Goal: Task Accomplishment & Management: Use online tool/utility

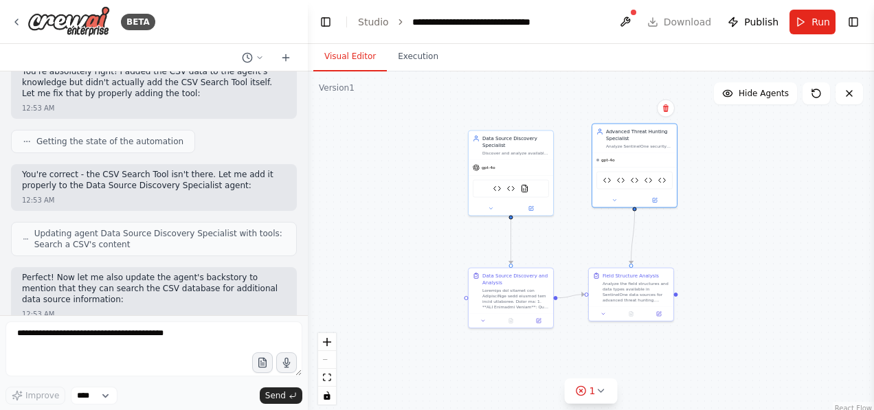
scroll to position [66260, 0]
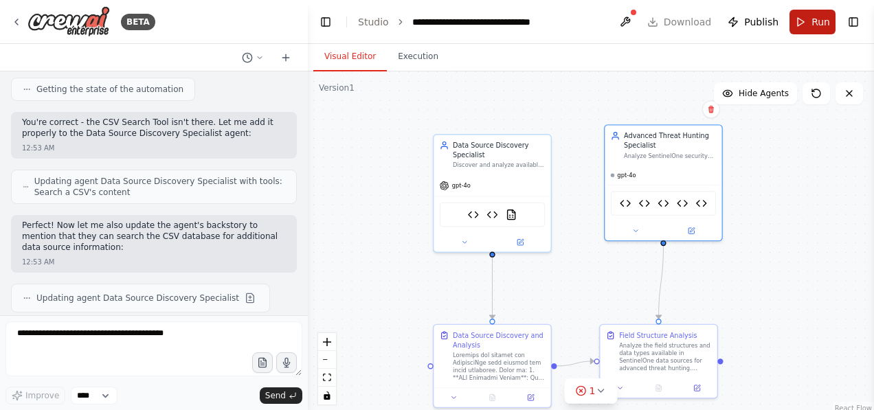
click at [808, 27] on button "Run" at bounding box center [812, 22] width 46 height 25
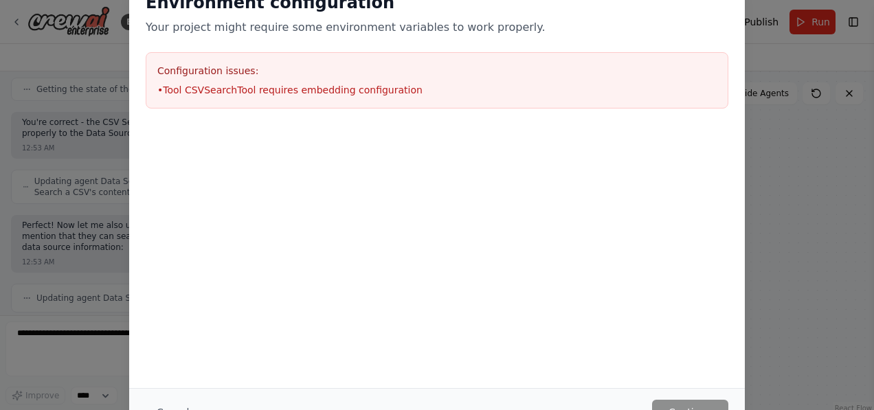
click at [541, 138] on div at bounding box center [437, 133] width 616 height 16
click at [790, 139] on div "Environment configuration Your project might require some environment variables…" at bounding box center [437, 205] width 874 height 410
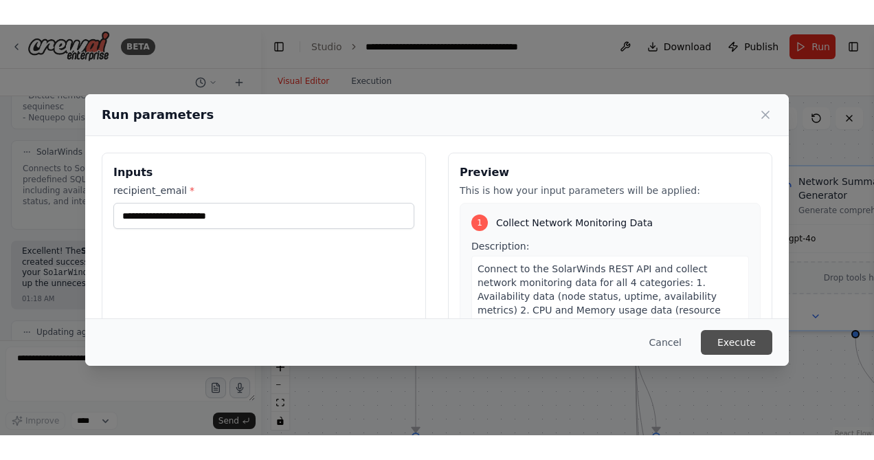
scroll to position [15027, 0]
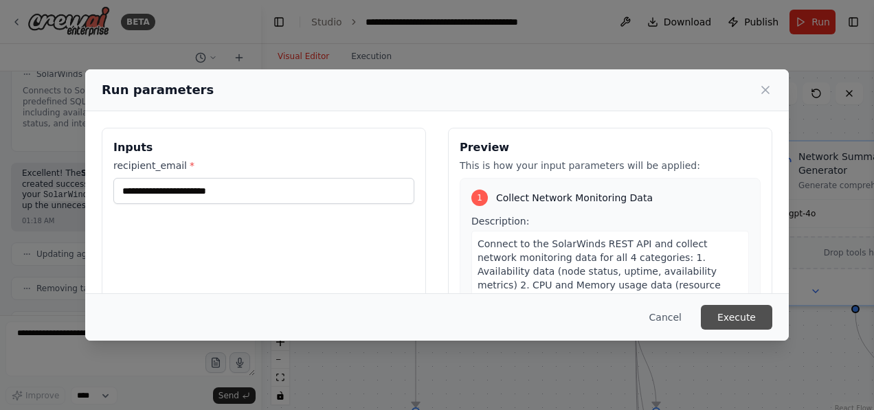
click at [737, 317] on button "Execute" at bounding box center [736, 317] width 71 height 25
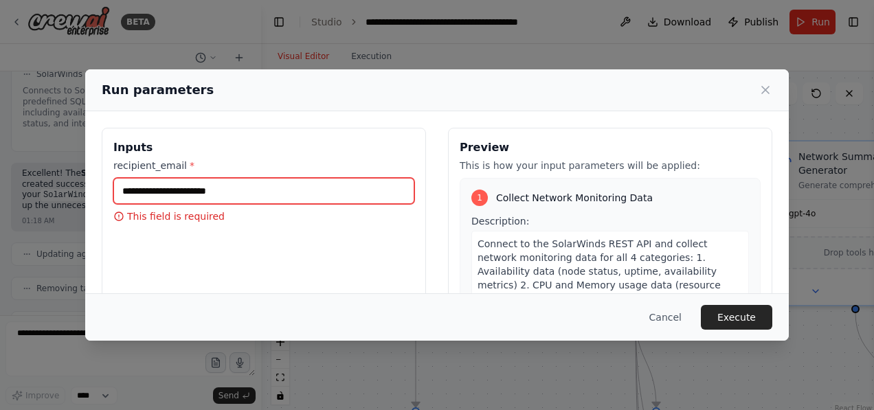
click at [257, 190] on input "recipient_email *" at bounding box center [263, 191] width 301 height 26
type input "**********"
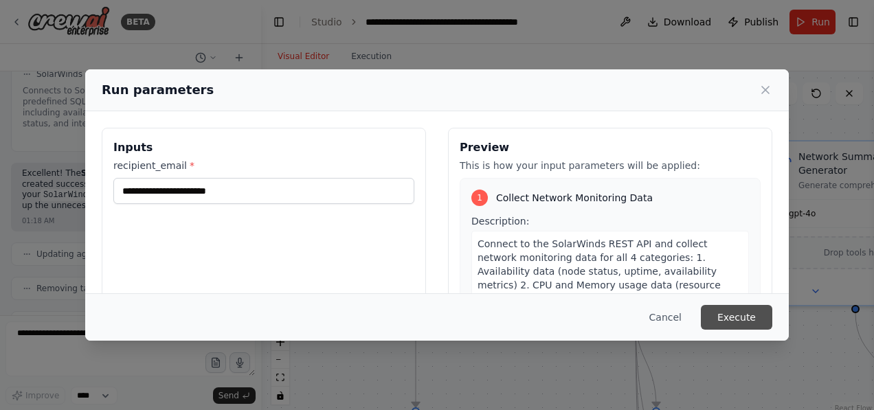
click at [746, 319] on button "Execute" at bounding box center [736, 317] width 71 height 25
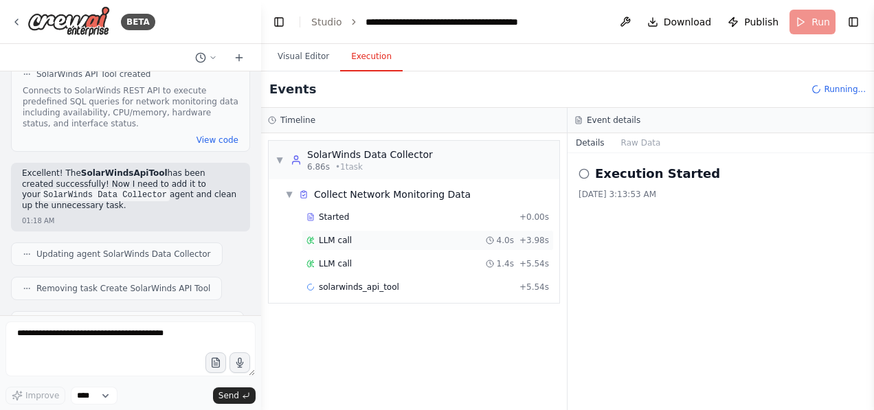
click at [339, 237] on span "LLM call" at bounding box center [335, 240] width 33 height 11
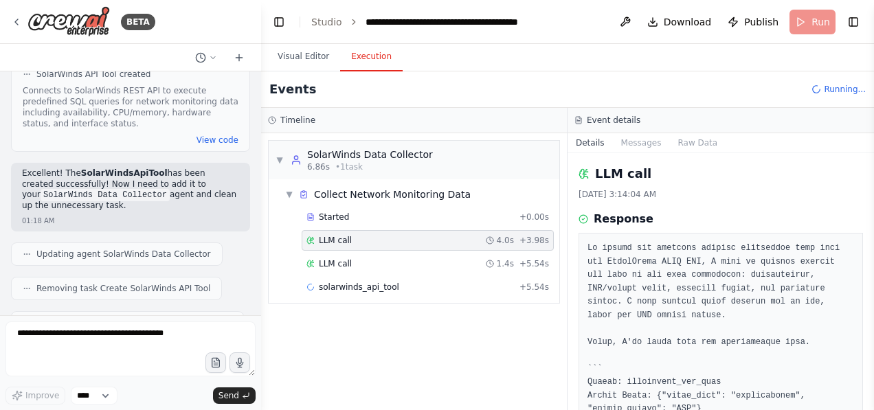
click at [340, 251] on div "Started + 0.00s LLM call 4.0s + 3.98s LLM call 1.4s + 5.54s solarwinds_api_tool…" at bounding box center [420, 253] width 280 height 93
click at [340, 259] on span "LLM call" at bounding box center [335, 263] width 33 height 11
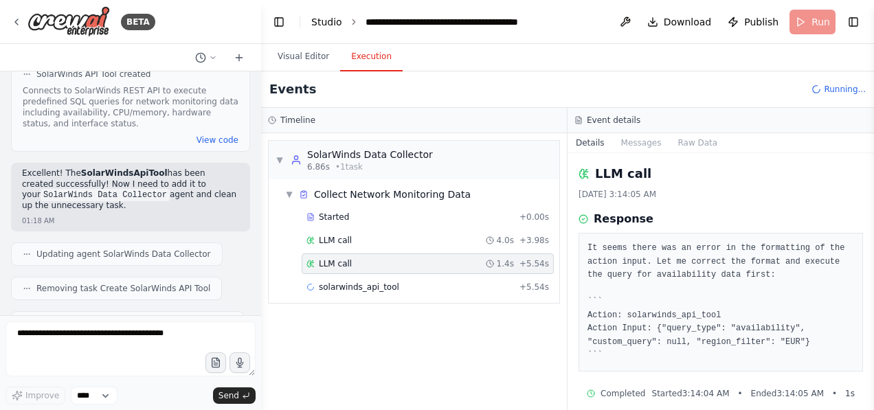
click at [334, 22] on link "Studio" at bounding box center [326, 21] width 31 height 11
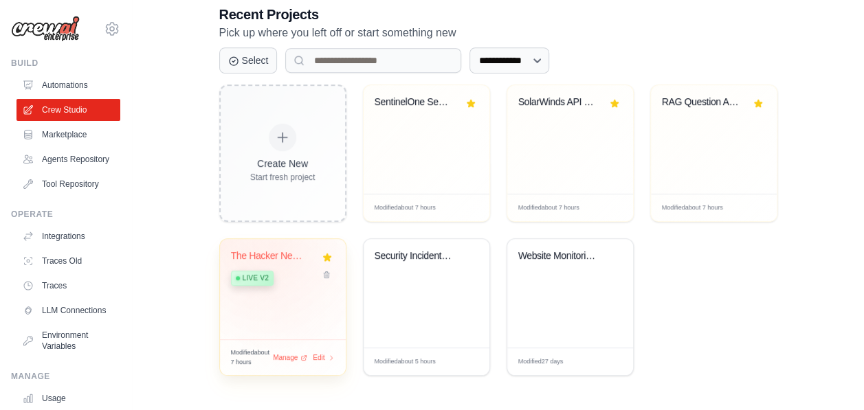
click at [280, 254] on div "The Hacker News Auto-Monitor + Thre..." at bounding box center [272, 256] width 83 height 12
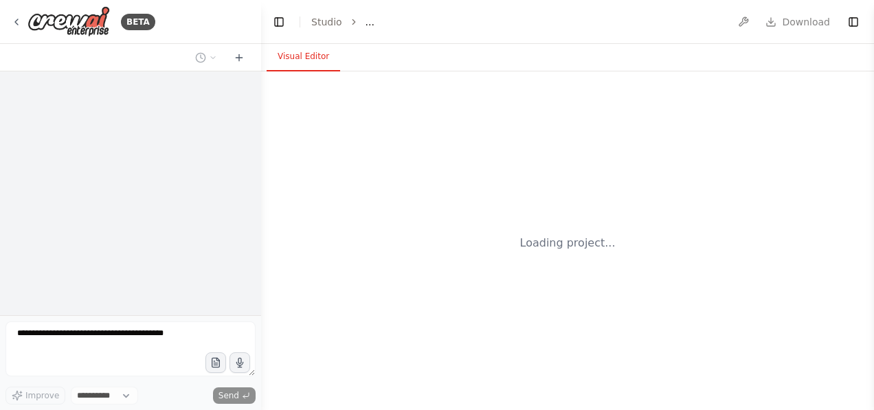
select select "****"
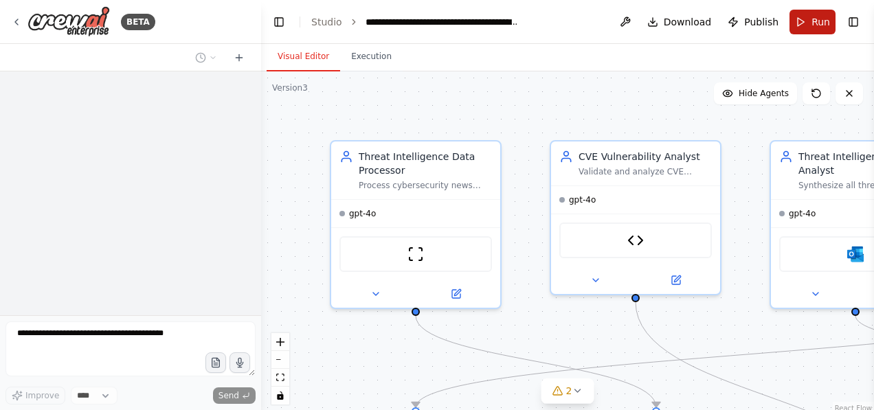
click at [807, 17] on button "Run" at bounding box center [812, 22] width 46 height 25
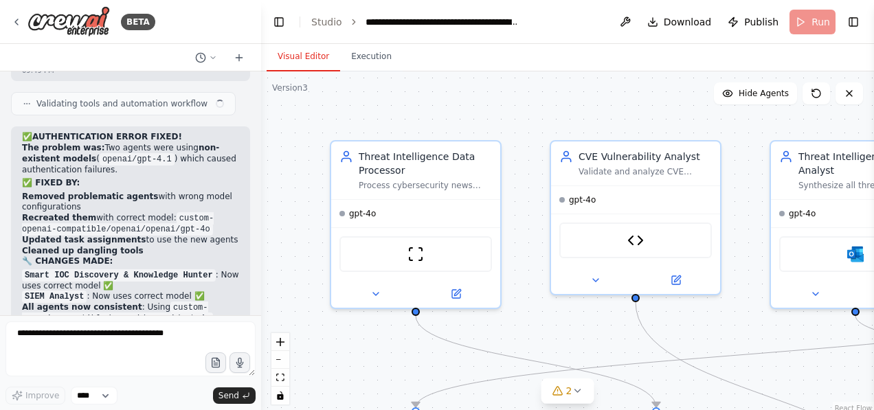
scroll to position [42034, 0]
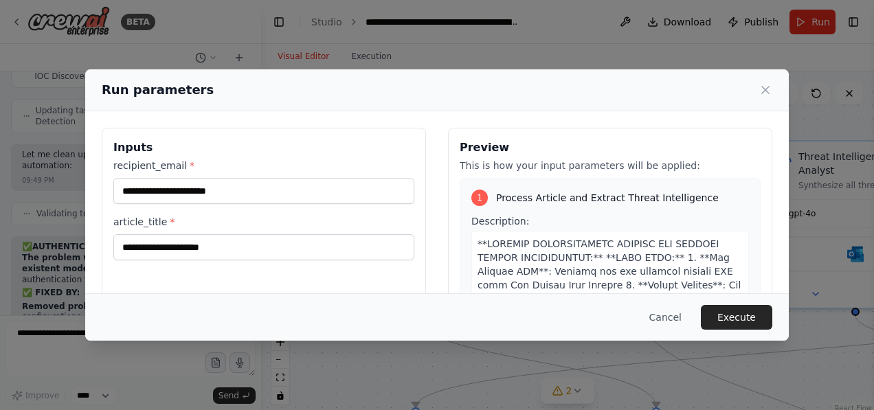
type input "**********"
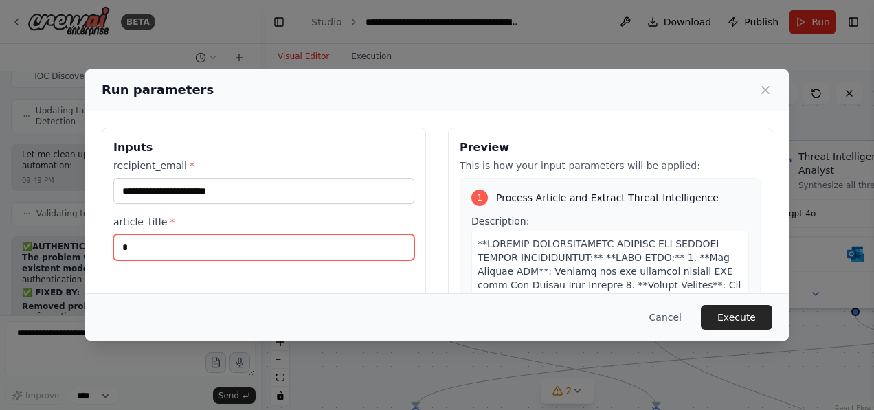
click at [210, 255] on input "*" at bounding box center [263, 247] width 301 height 26
type input "****"
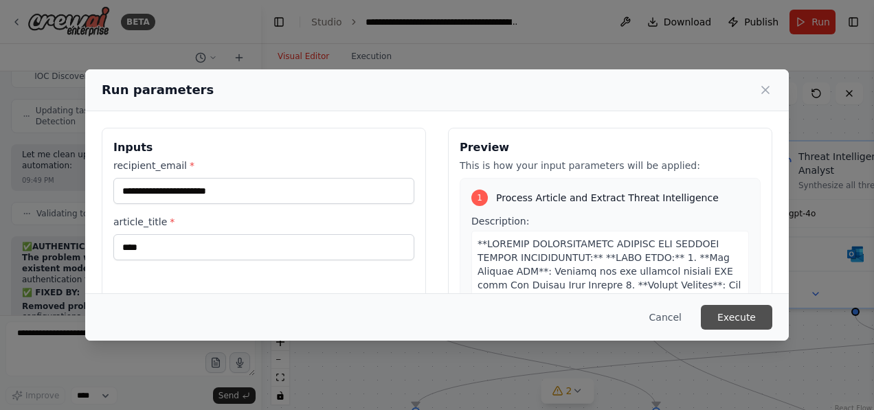
click at [746, 310] on button "Execute" at bounding box center [736, 317] width 71 height 25
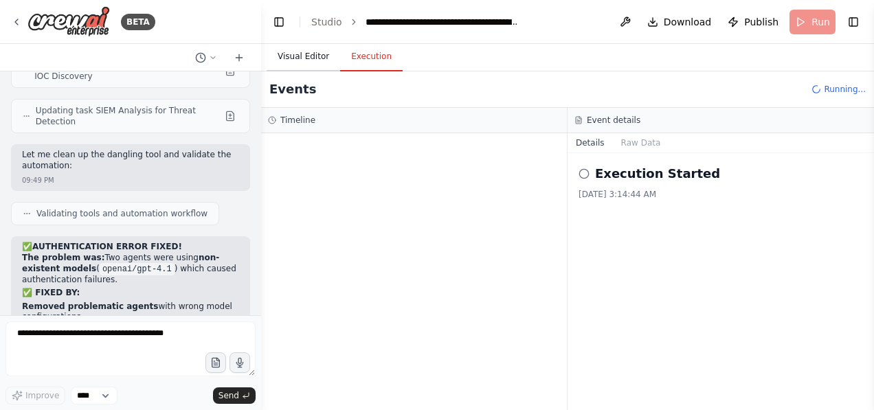
click at [305, 64] on button "Visual Editor" at bounding box center [304, 57] width 74 height 29
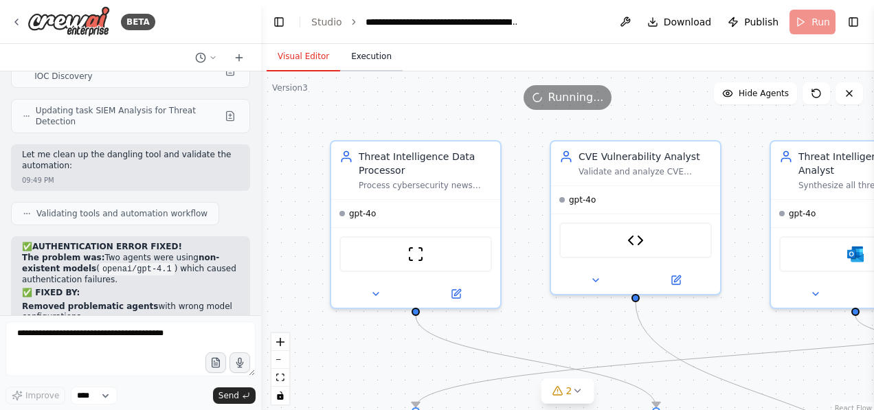
click at [374, 61] on button "Execution" at bounding box center [371, 57] width 63 height 29
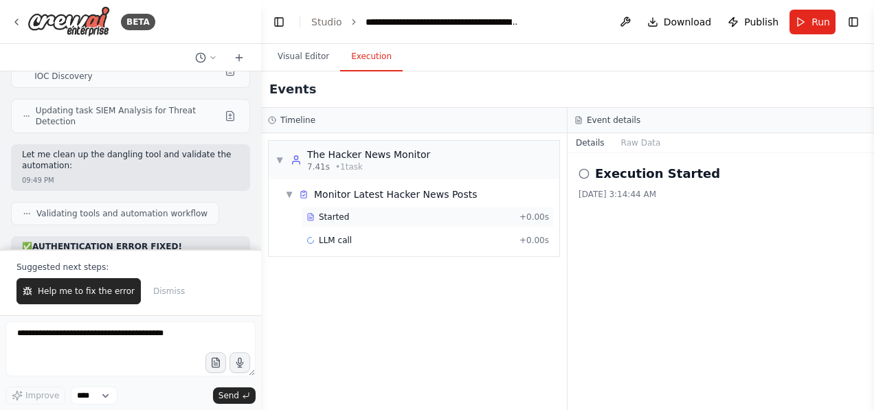
click at [333, 216] on span "Started" at bounding box center [334, 217] width 30 height 11
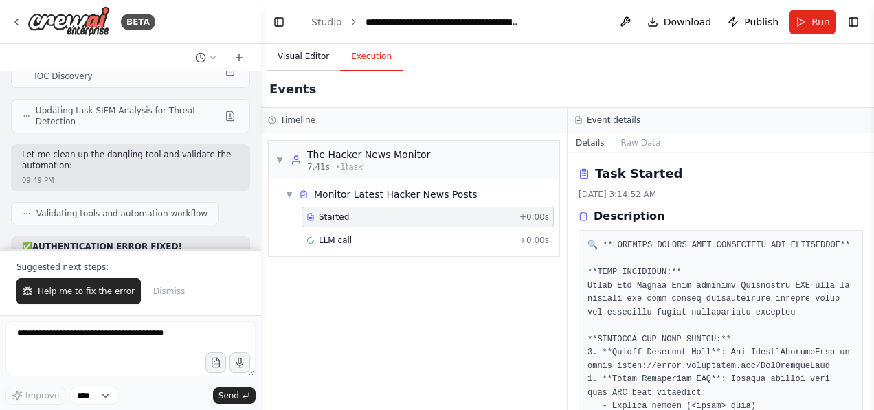
click at [302, 57] on button "Visual Editor" at bounding box center [304, 57] width 74 height 29
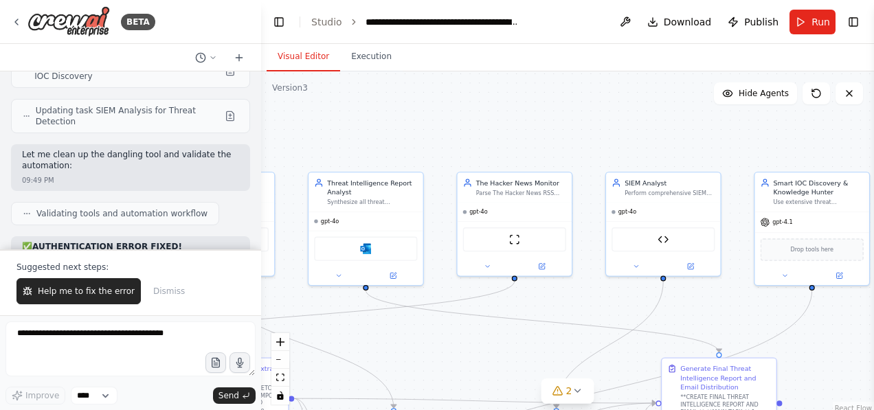
drag, startPoint x: 682, startPoint y: 134, endPoint x: 277, endPoint y: 148, distance: 405.6
click at [277, 148] on div ".deletable-edge-delete-btn { width: 20px; height: 20px; border: 0px solid #ffff…" at bounding box center [567, 243] width 613 height 344
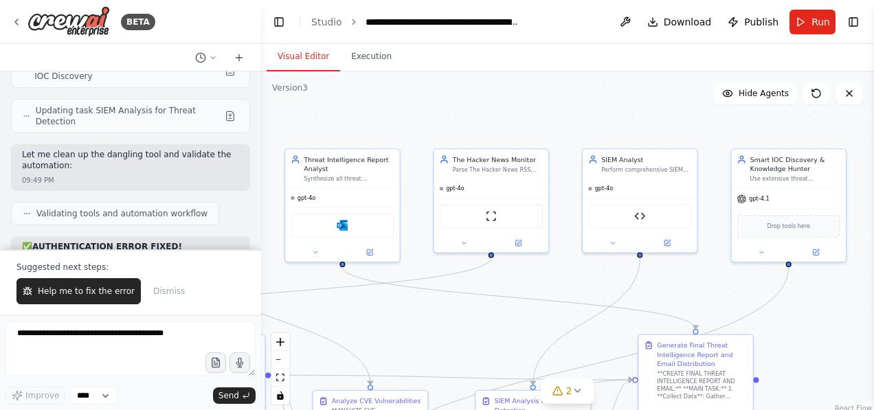
drag, startPoint x: 682, startPoint y: 138, endPoint x: 658, endPoint y: 115, distance: 33.0
click at [658, 115] on div ".deletable-edge-delete-btn { width: 20px; height: 20px; border: 0px solid #ffff…" at bounding box center [567, 243] width 613 height 344
click at [516, 245] on button at bounding box center [518, 241] width 52 height 11
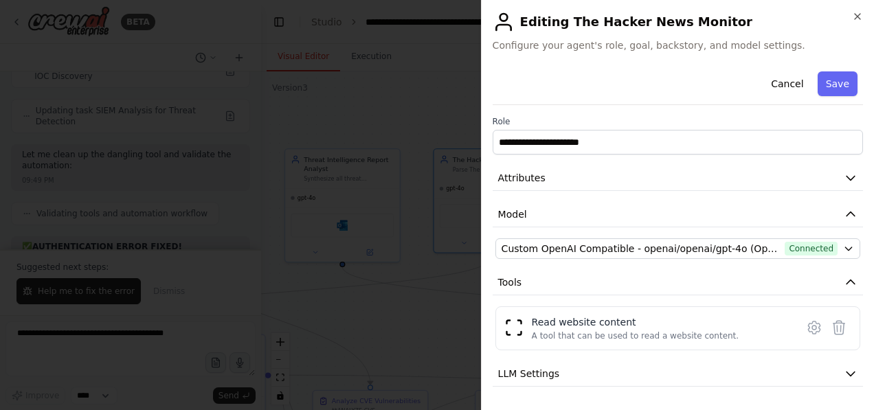
scroll to position [45, 0]
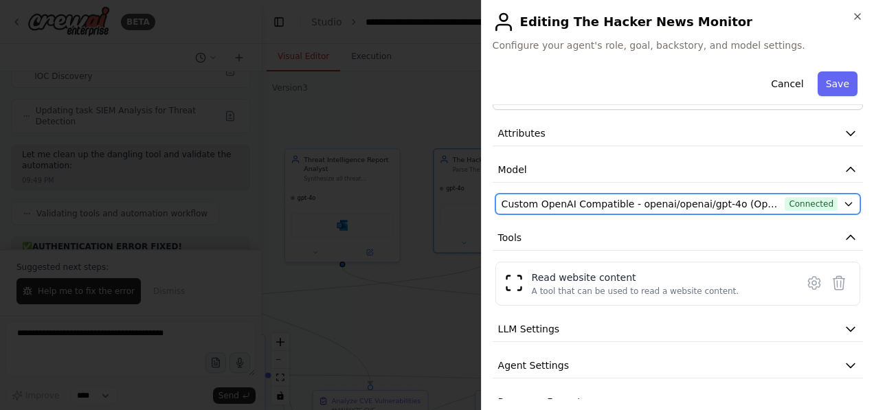
click at [832, 200] on button "Custom OpenAI Compatible - openai/openai/gpt-4o (Open AI Asimov) Connected" at bounding box center [677, 204] width 365 height 21
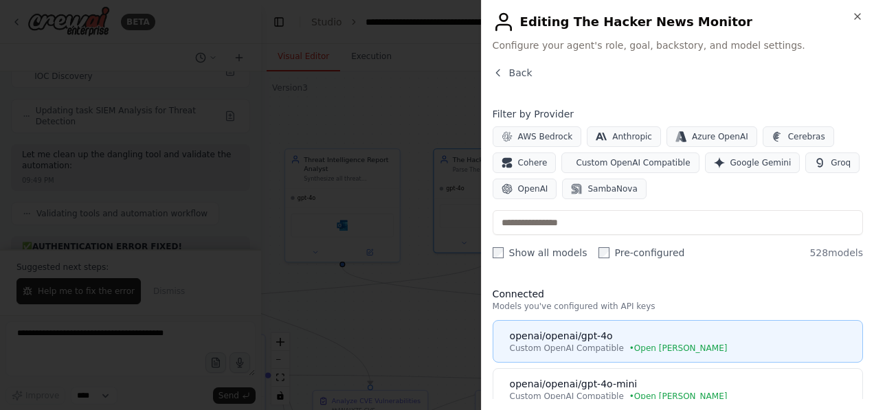
click at [609, 344] on span "Custom OpenAI Compatible" at bounding box center [567, 348] width 114 height 11
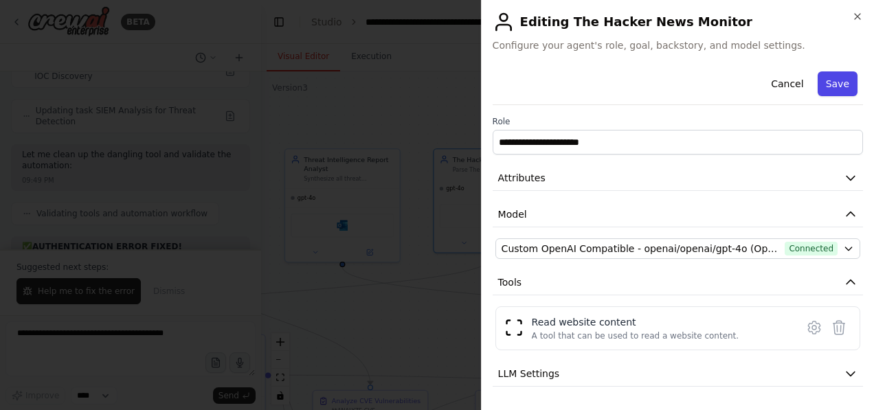
click at [822, 78] on button "Save" at bounding box center [838, 83] width 40 height 25
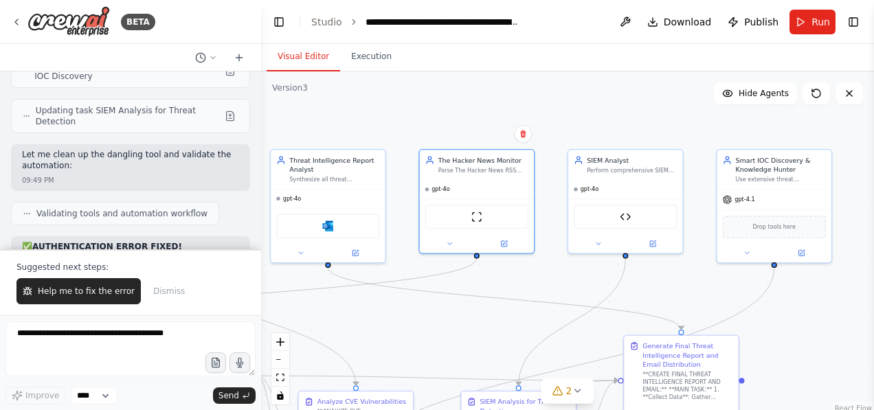
drag, startPoint x: 527, startPoint y: 103, endPoint x: 513, endPoint y: 104, distance: 14.4
click at [513, 104] on div ".deletable-edge-delete-btn { width: 20px; height: 20px; border: 0px solid #ffff…" at bounding box center [567, 243] width 613 height 344
click at [814, 23] on span "Run" at bounding box center [820, 22] width 19 height 14
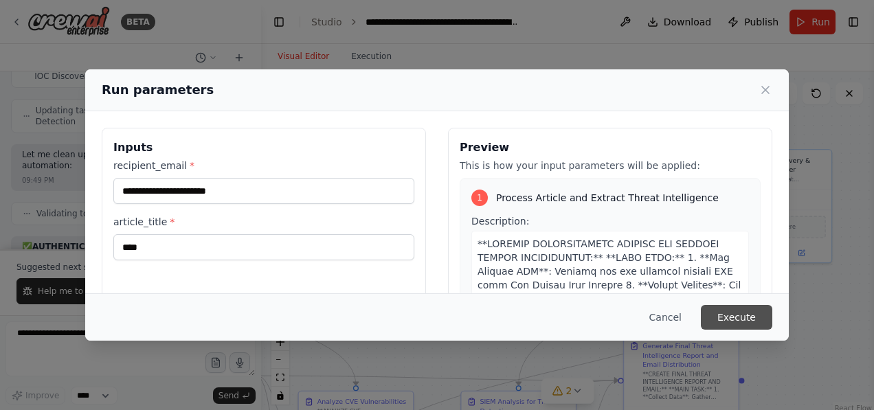
click at [738, 317] on button "Execute" at bounding box center [736, 317] width 71 height 25
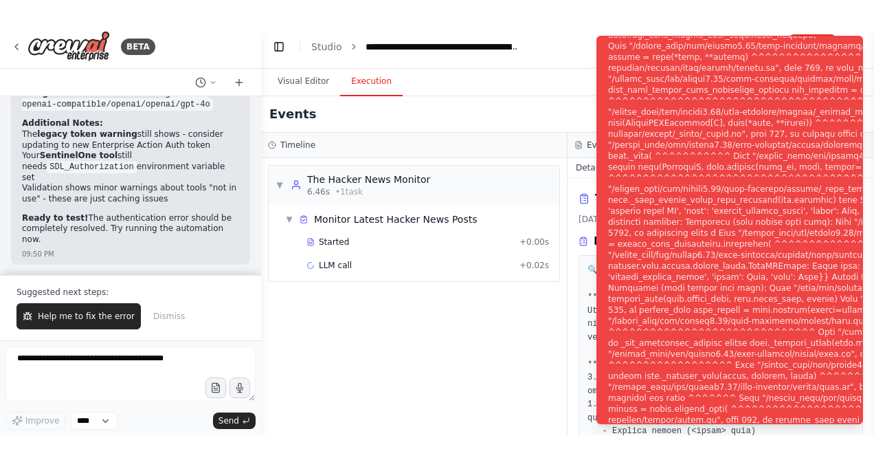
scroll to position [42475, 0]
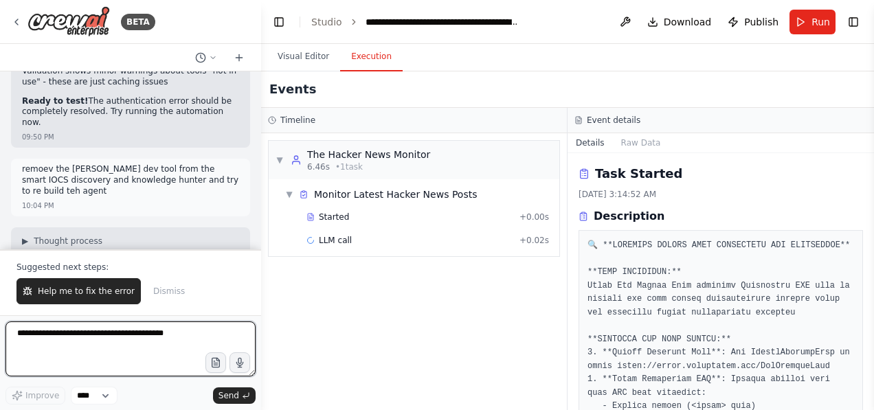
click at [89, 341] on textarea at bounding box center [130, 349] width 250 height 55
type textarea "*"
